Goal: Check status: Check status

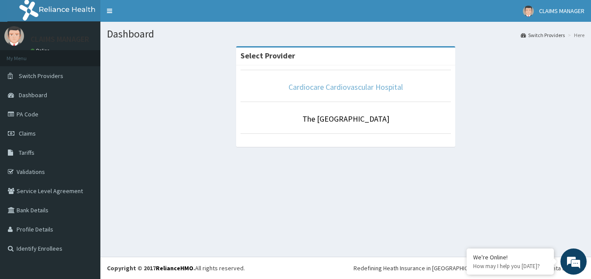
click at [310, 86] on link "Cardiocare Cardiovascular Hospital" at bounding box center [346, 87] width 114 height 10
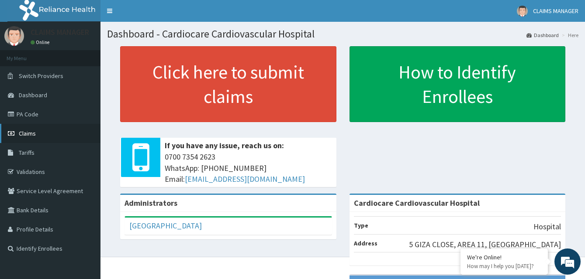
click at [28, 135] on span "Claims" at bounding box center [27, 134] width 17 height 8
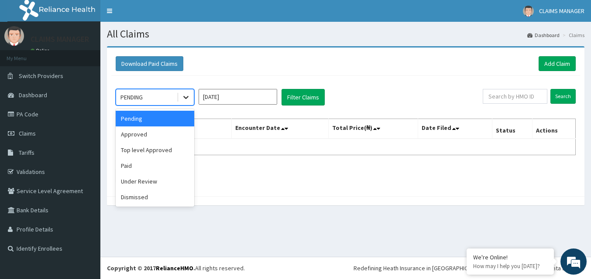
click at [186, 97] on icon at bounding box center [186, 97] width 9 height 9
click at [148, 180] on div "Under Review" at bounding box center [155, 182] width 79 height 16
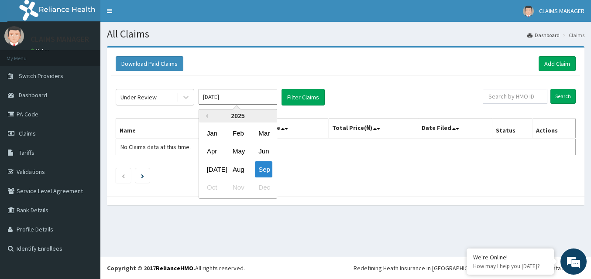
click at [265, 97] on input "[DATE]" at bounding box center [238, 97] width 79 height 16
click at [262, 134] on div "Mar" at bounding box center [263, 133] width 17 height 16
type input "[DATE]"
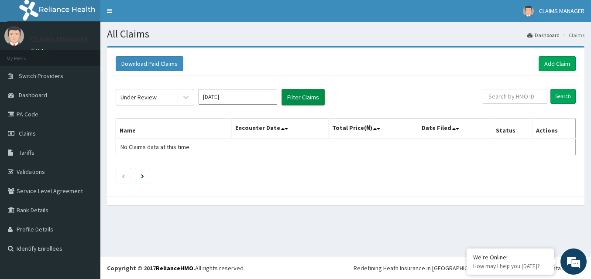
click at [299, 93] on button "Filter Claims" at bounding box center [303, 97] width 43 height 17
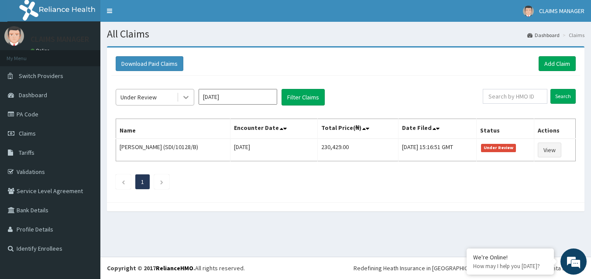
click at [186, 99] on icon at bounding box center [186, 97] width 9 height 9
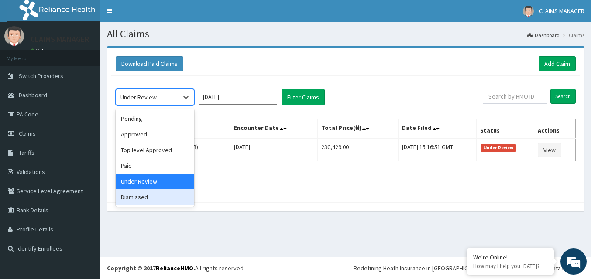
click at [159, 196] on div "Dismissed" at bounding box center [155, 198] width 79 height 16
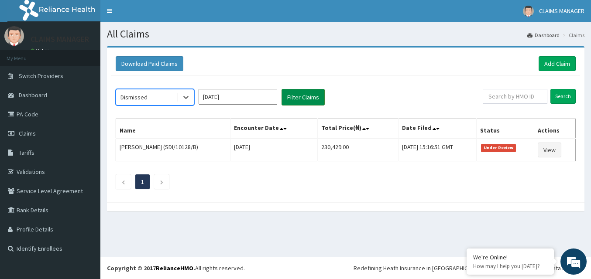
click at [293, 94] on button "Filter Claims" at bounding box center [303, 97] width 43 height 17
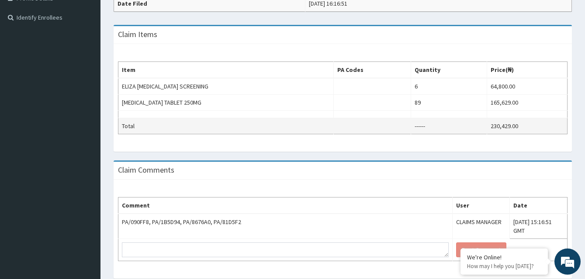
scroll to position [253, 0]
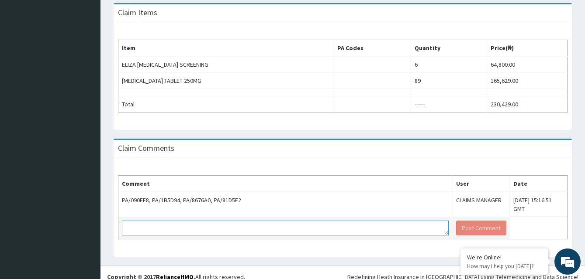
drag, startPoint x: 157, startPoint y: 221, endPoint x: 155, endPoint y: 225, distance: 4.7
click at [156, 221] on textarea at bounding box center [285, 228] width 327 height 15
type textarea "awaiting payment"
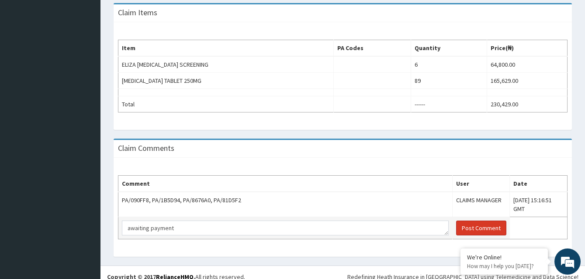
click at [456, 221] on button "Post Comment" at bounding box center [481, 228] width 50 height 15
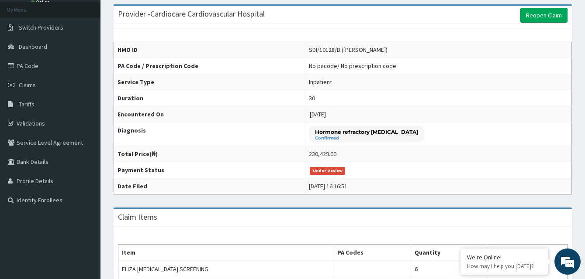
scroll to position [0, 0]
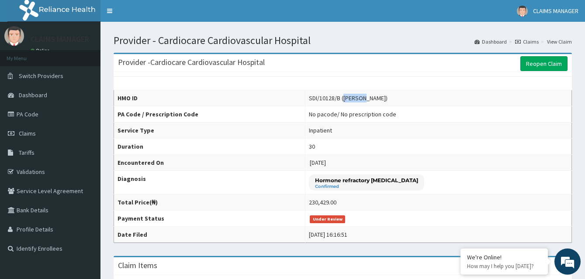
drag, startPoint x: 338, startPoint y: 98, endPoint x: 360, endPoint y: 100, distance: 22.3
click at [360, 100] on div "SDI/10128/B ([PERSON_NAME])" at bounding box center [348, 98] width 79 height 9
drag, startPoint x: 360, startPoint y: 100, endPoint x: 353, endPoint y: 100, distance: 7.0
copy div "[PERSON_NAME]"
